Goal: Task Accomplishment & Management: Manage account settings

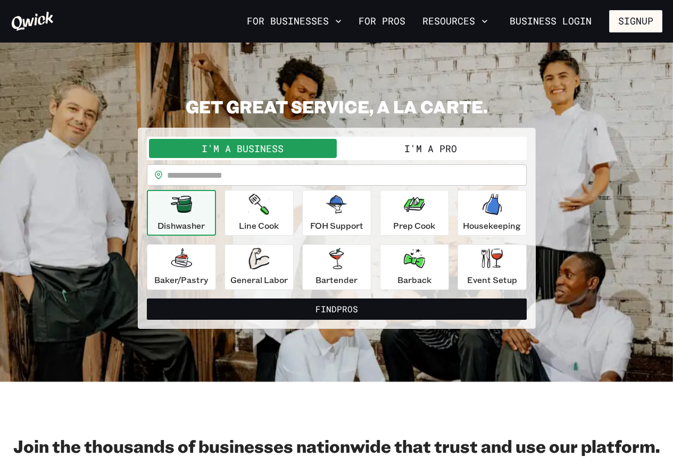
click at [278, 139] on button "I'm a Business" at bounding box center [243, 148] width 188 height 19
click at [299, 149] on button "I'm a Business" at bounding box center [243, 148] width 188 height 19
click at [254, 152] on button "I'm a Business" at bounding box center [243, 148] width 188 height 19
click at [279, 150] on button "I'm a Business" at bounding box center [243, 148] width 188 height 19
click at [243, 154] on button "I'm a Business" at bounding box center [243, 148] width 188 height 19
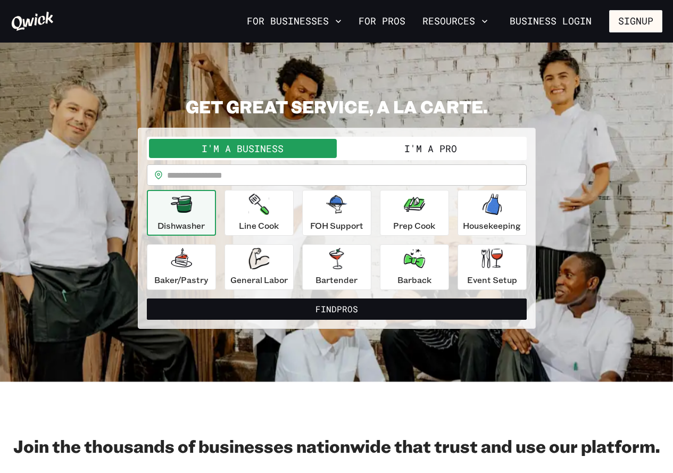
click at [384, 81] on section "**********" at bounding box center [336, 213] width 673 height 340
click at [257, 146] on button "I'm a Business" at bounding box center [243, 148] width 188 height 19
click at [393, 67] on section "**********" at bounding box center [336, 213] width 673 height 340
click at [244, 144] on button "I'm a Business" at bounding box center [243, 148] width 188 height 19
click at [276, 151] on button "I'm a Business" at bounding box center [243, 148] width 188 height 19
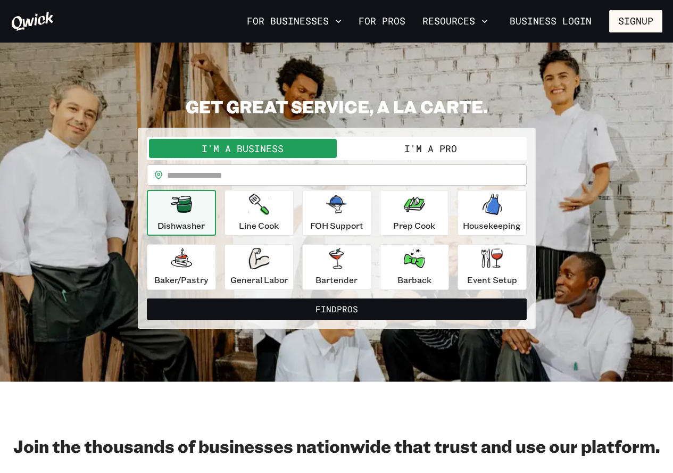
click at [311, 158] on div "I'm a Business I'm a Pro" at bounding box center [337, 148] width 380 height 23
click at [320, 147] on button "I'm a Business" at bounding box center [243, 148] width 188 height 19
click at [224, 145] on button "I'm a Business" at bounding box center [243, 148] width 188 height 19
click at [308, 146] on button "I'm a Business" at bounding box center [243, 148] width 188 height 19
click at [544, 28] on link "Business Login" at bounding box center [551, 21] width 100 height 22
